Goal: Find specific page/section: Find specific page/section

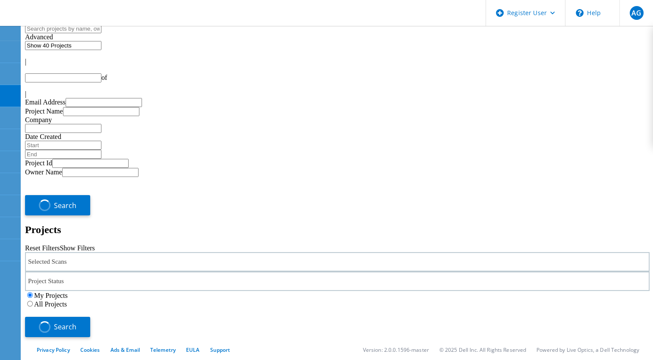
type input "1"
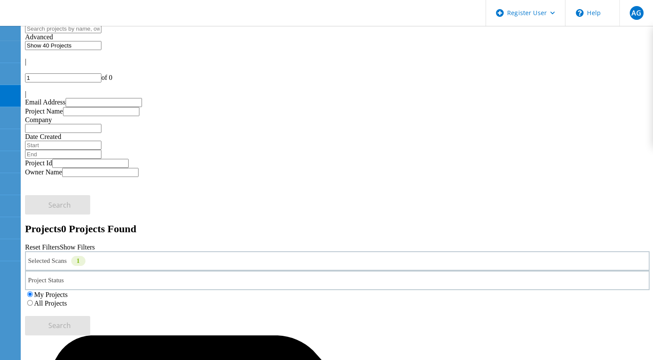
click at [67, 299] on label "All Projects" at bounding box center [50, 302] width 33 height 7
click at [33, 300] on input "All Projects" at bounding box center [30, 303] width 6 height 6
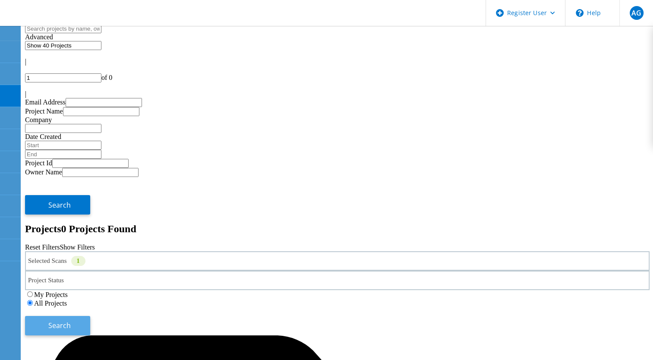
click at [71, 321] on span "Search" at bounding box center [59, 325] width 22 height 9
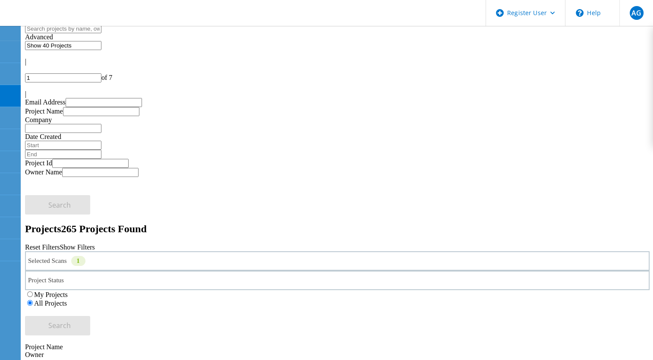
click at [174, 251] on div "Selected Scans 1" at bounding box center [337, 260] width 624 height 19
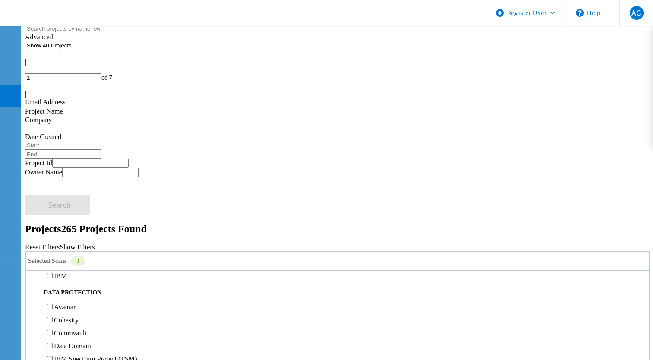
scroll to position [333, 0]
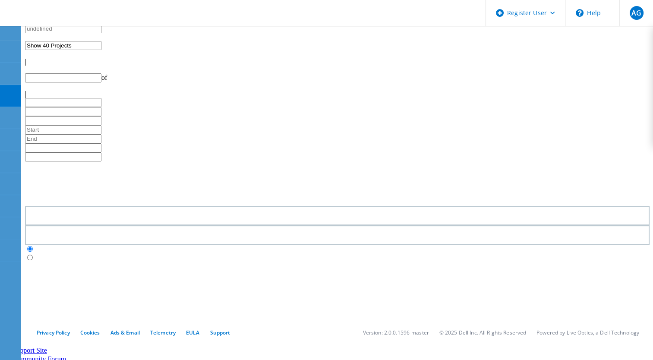
type input "1"
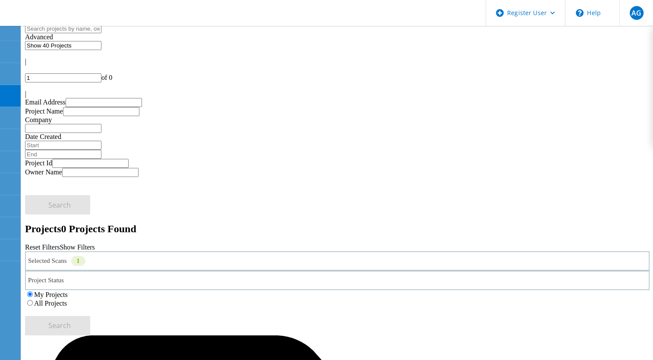
click at [67, 299] on label "All Projects" at bounding box center [50, 302] width 33 height 7
click at [33, 300] on input "All Projects" at bounding box center [30, 303] width 6 height 6
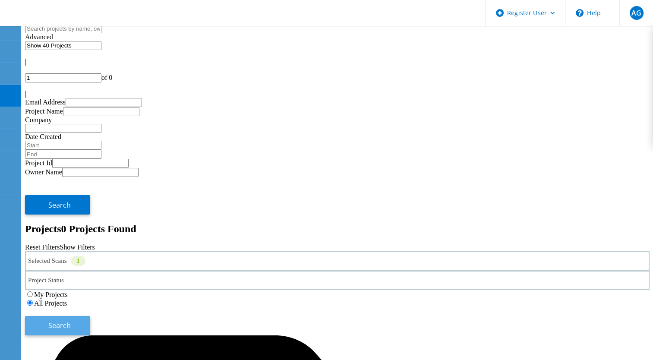
click at [90, 316] on button "Search" at bounding box center [57, 325] width 65 height 19
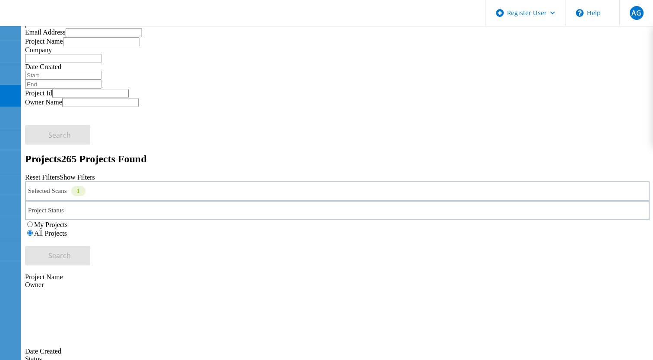
scroll to position [74, 0]
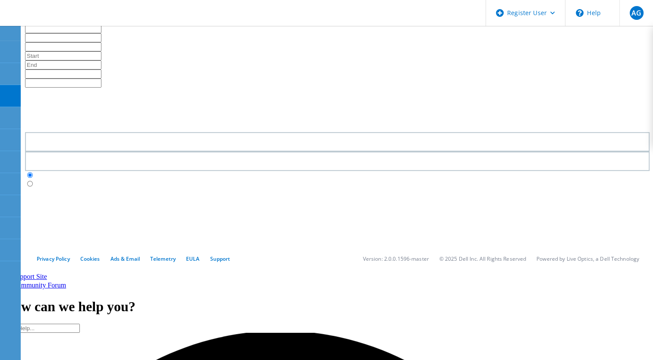
type input "1"
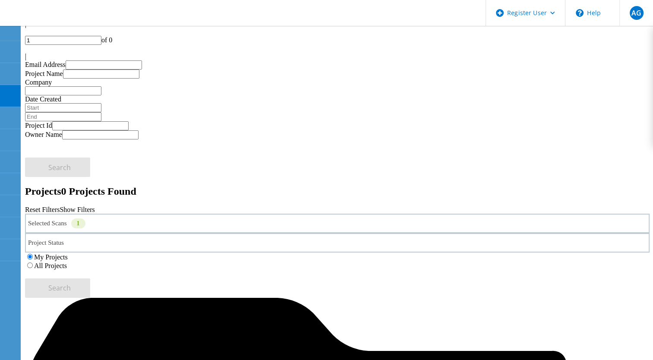
click at [67, 262] on label "All Projects" at bounding box center [50, 265] width 33 height 7
click at [33, 262] on input "All Projects" at bounding box center [30, 265] width 6 height 6
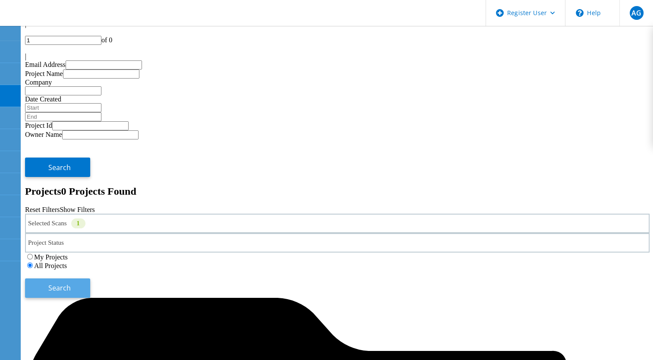
click at [90, 278] on button "Search" at bounding box center [57, 287] width 65 height 19
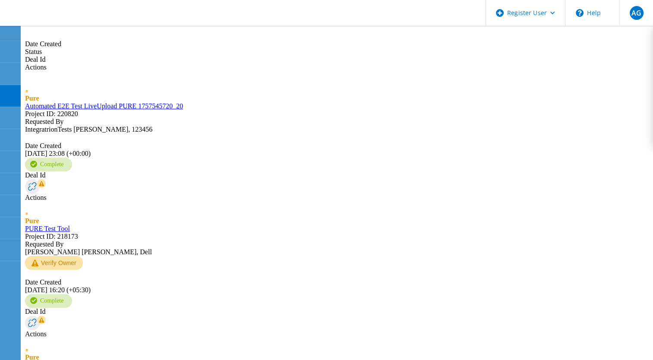
scroll to position [374, 0]
